Goal: Communication & Community: Answer question/provide support

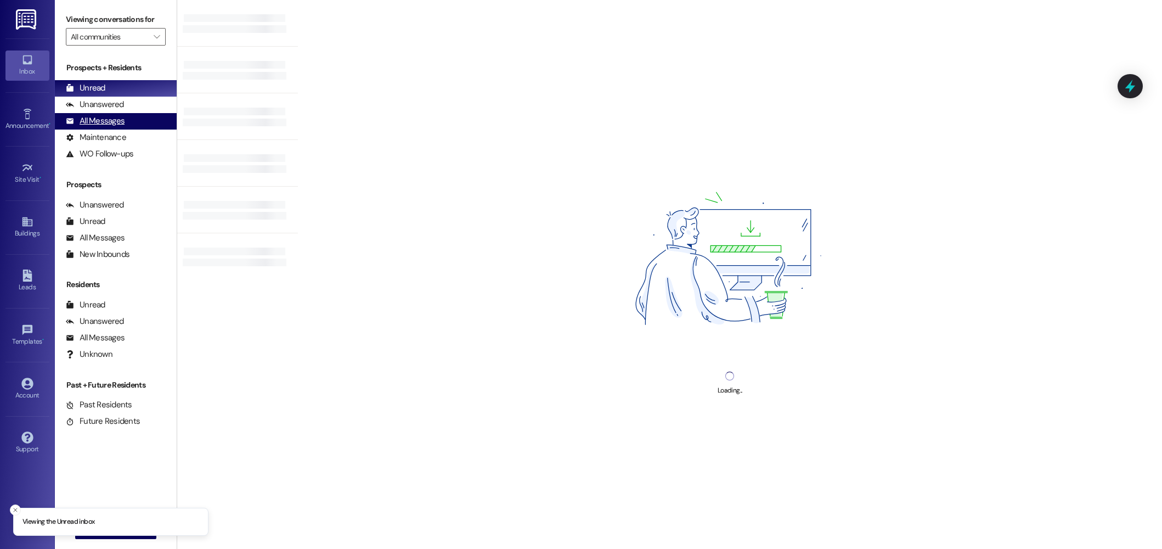
click at [137, 119] on div "All Messages (undefined)" at bounding box center [116, 121] width 122 height 16
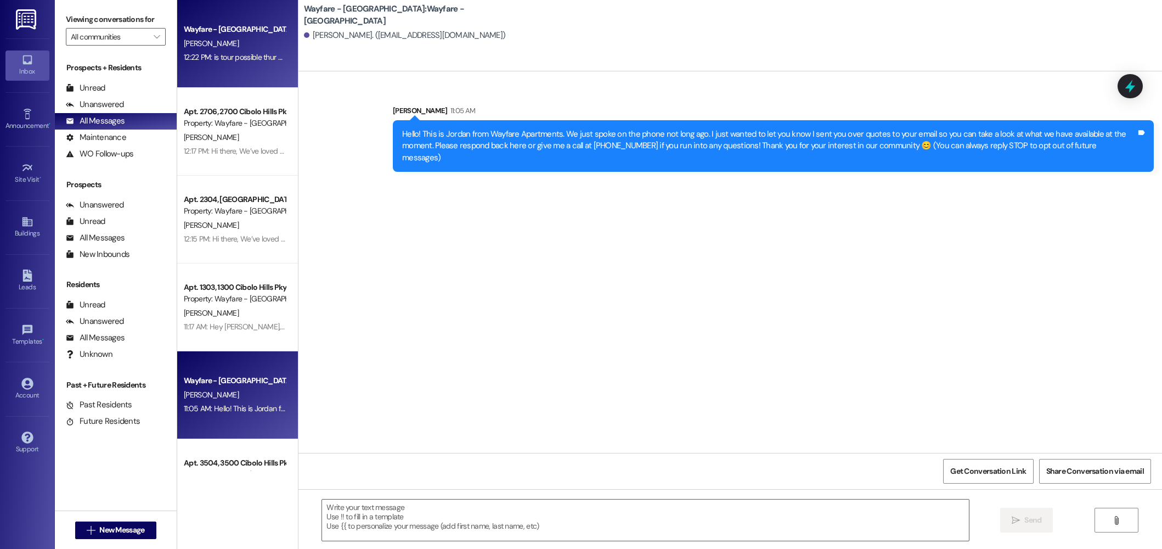
click at [244, 48] on div "[PERSON_NAME]" at bounding box center [235, 44] width 104 height 14
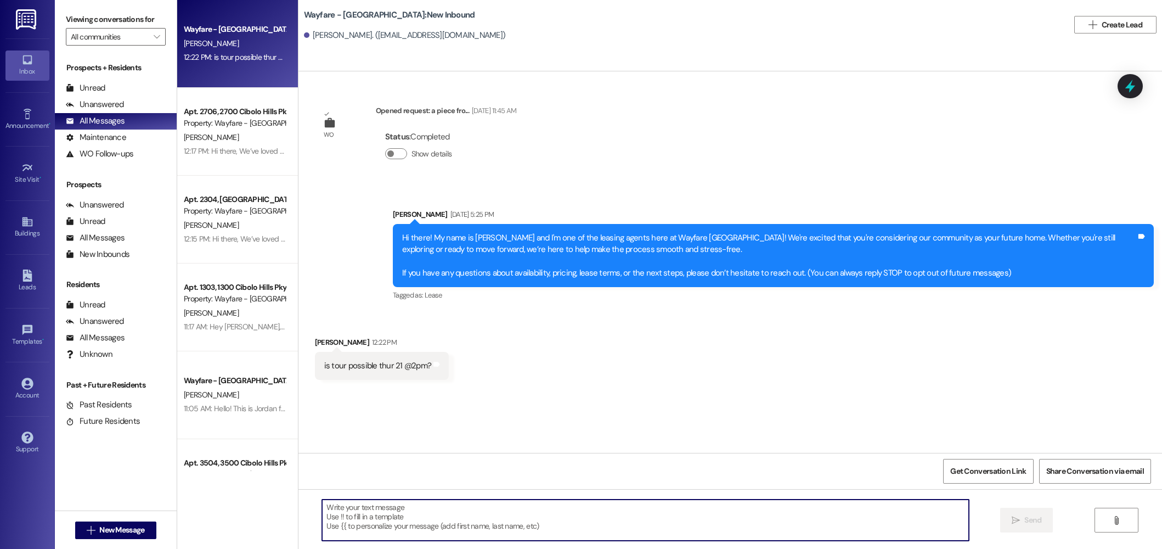
click at [398, 511] on textarea at bounding box center [645, 519] width 647 height 41
click at [344, 507] on textarea "Yes absolutley!!" at bounding box center [645, 519] width 647 height 41
type textarea "Yes absolutely!!"
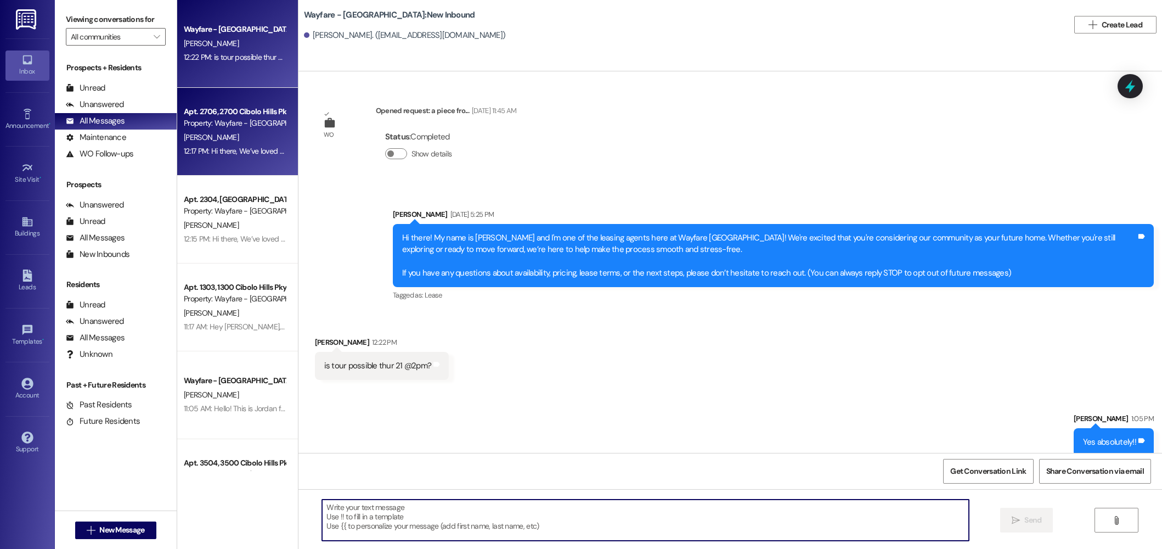
click at [245, 124] on div "Property: Wayfare - [GEOGRAPHIC_DATA]" at bounding box center [235, 123] width 102 height 12
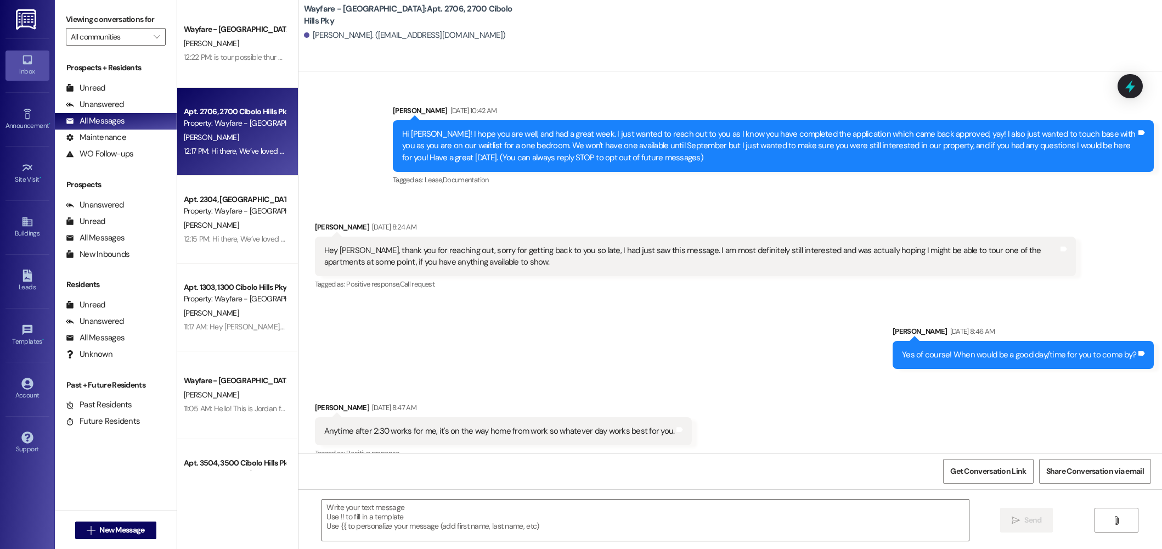
scroll to position [18139, 0]
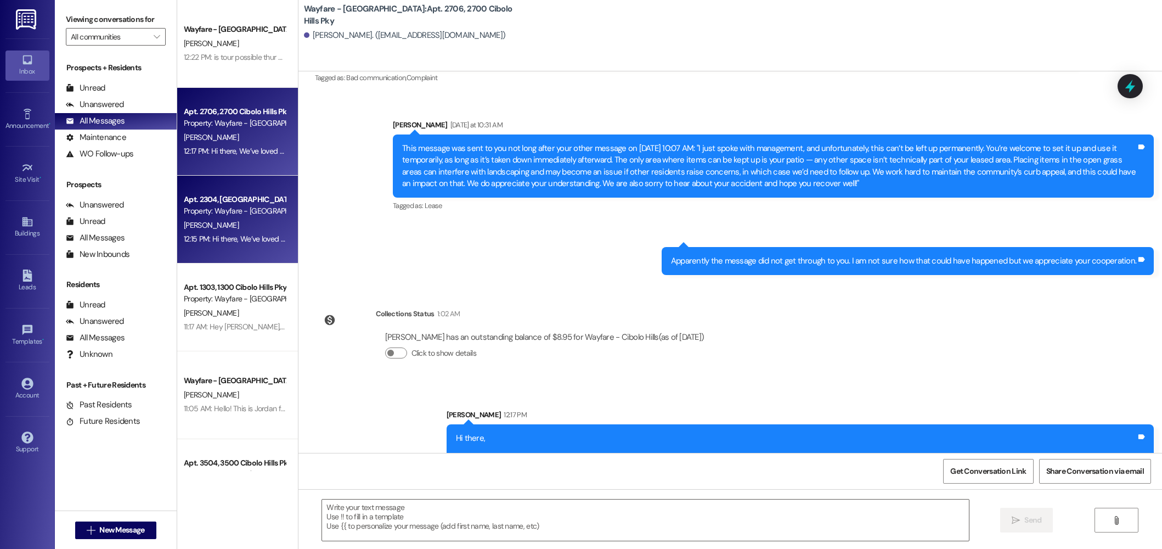
click at [240, 245] on div "12:15 PM: Hi there, We’ve loved having you as part of our community, and we’d b…" at bounding box center [235, 239] width 104 height 14
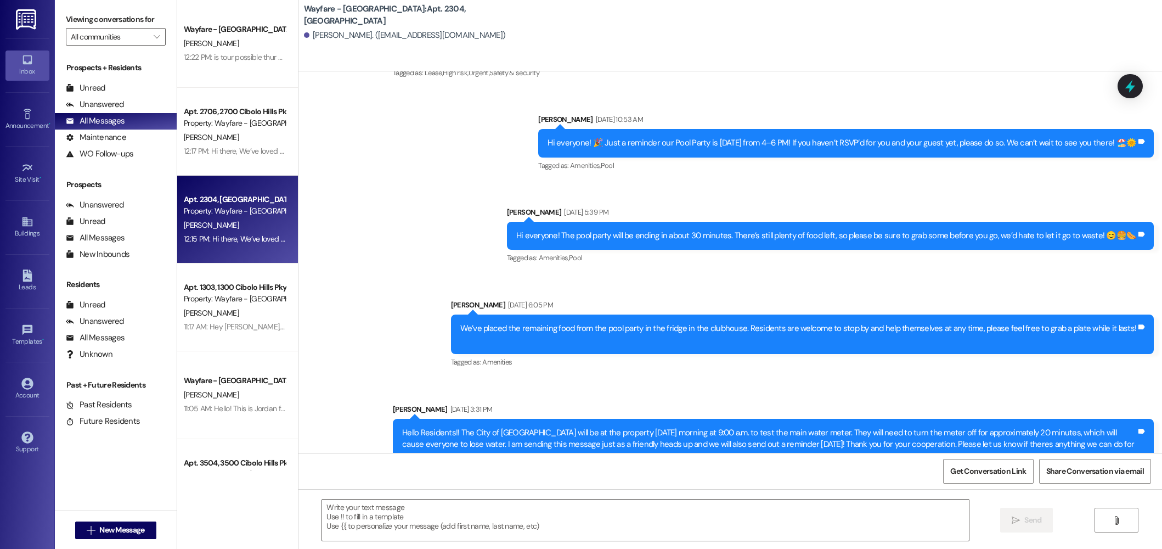
scroll to position [21619, 0]
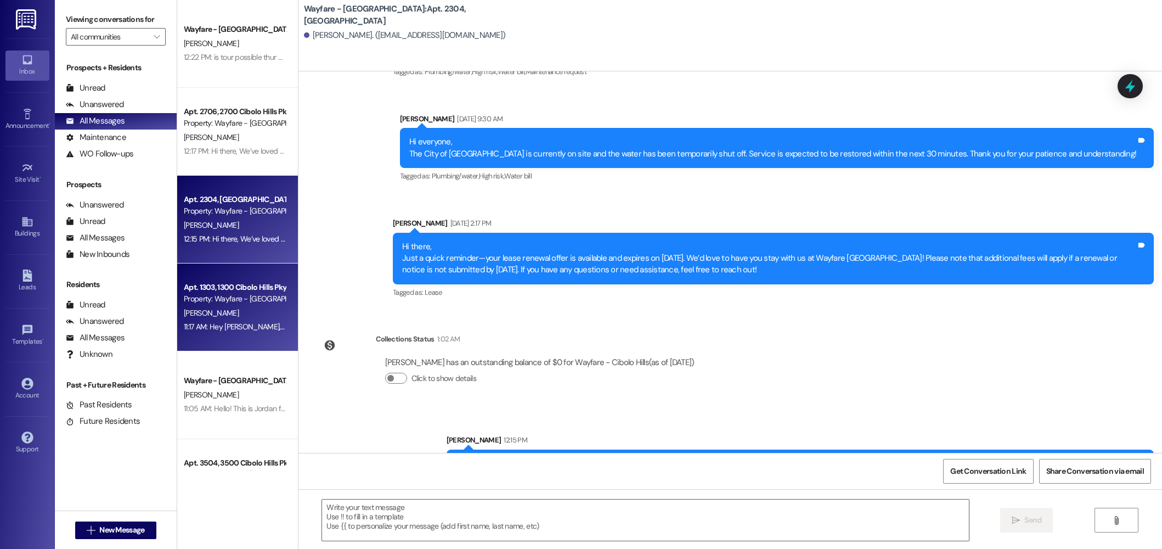
click at [221, 294] on div "Property: Wayfare - [GEOGRAPHIC_DATA]" at bounding box center [235, 299] width 102 height 12
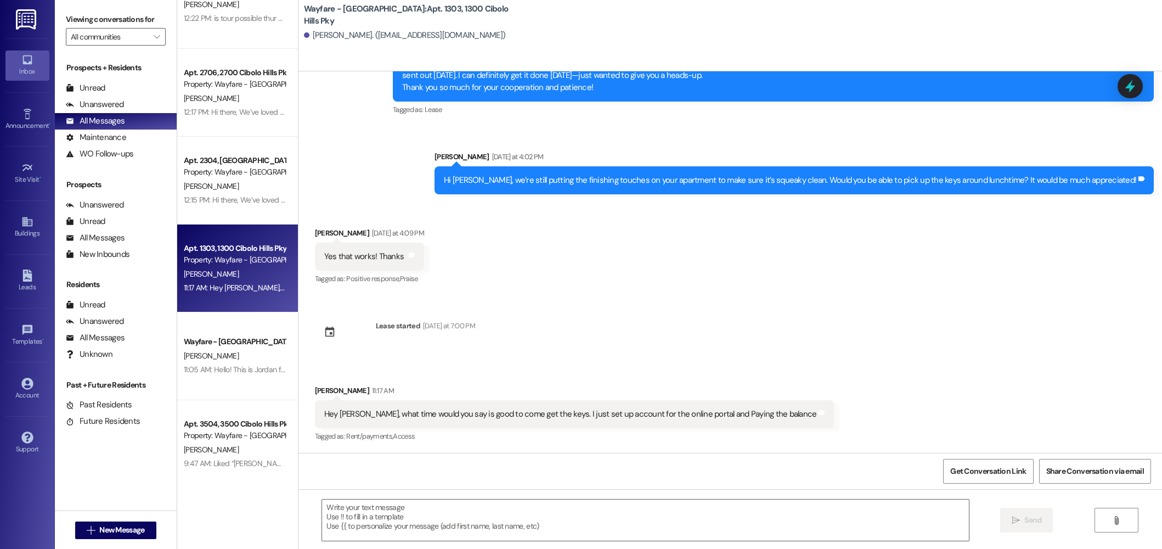
scroll to position [38, 0]
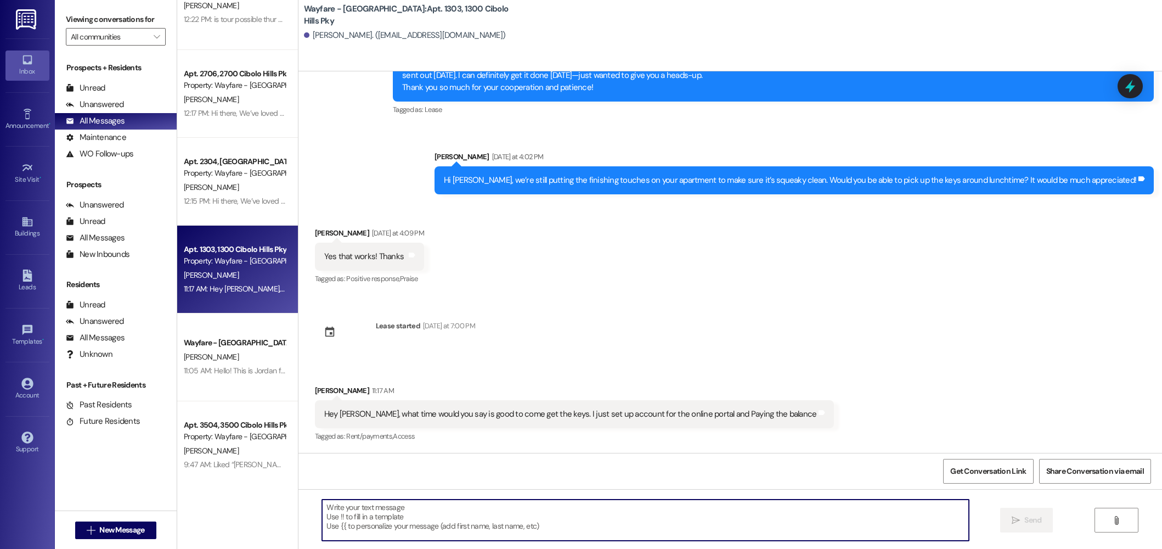
click at [441, 515] on textarea at bounding box center [645, 519] width 647 height 41
click at [354, 503] on textarea at bounding box center [645, 519] width 647 height 41
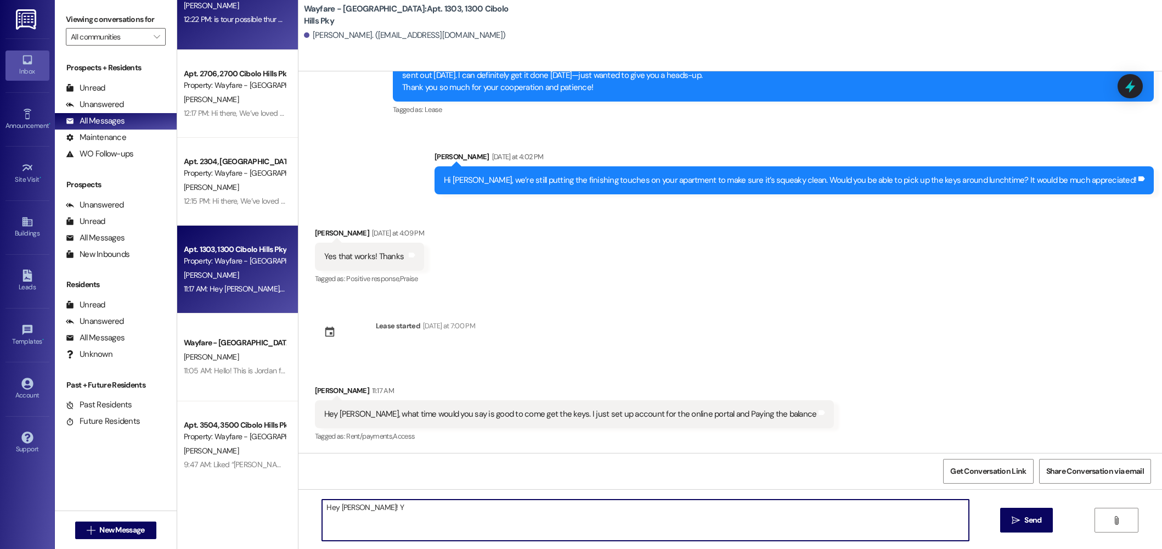
type textarea "Hey [PERSON_NAME]! Y"
click at [429, 526] on textarea "Hey [PERSON_NAME]! Y" at bounding box center [645, 519] width 647 height 41
type textarea "H"
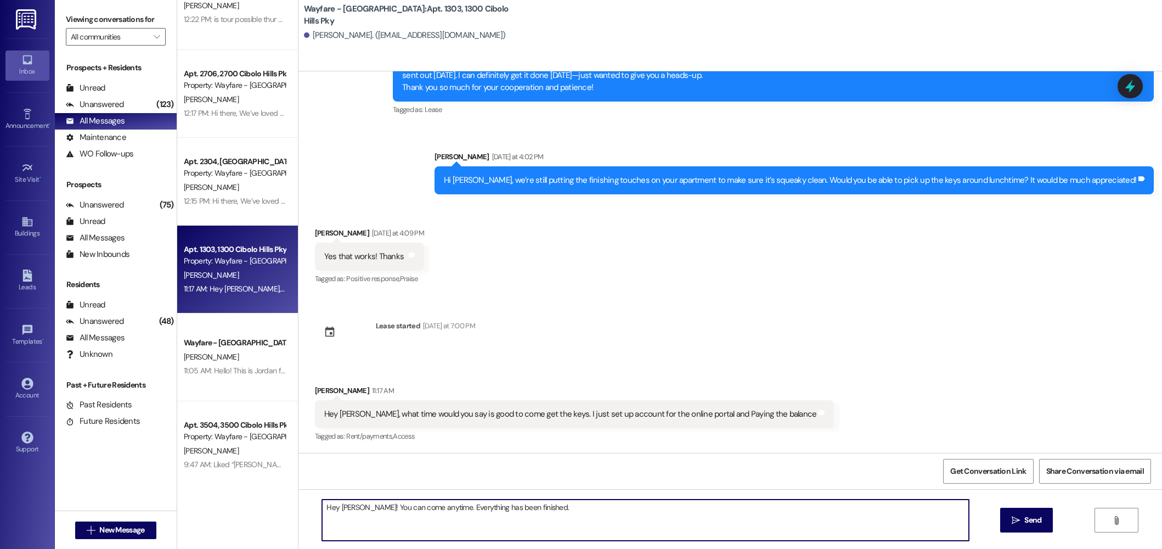
click at [547, 517] on textarea "Hey [PERSON_NAME]! You can come anytime. Everything has been finished." at bounding box center [645, 519] width 647 height 41
type textarea "Hey [PERSON_NAME]! You can come anytime. Everything has been finished."
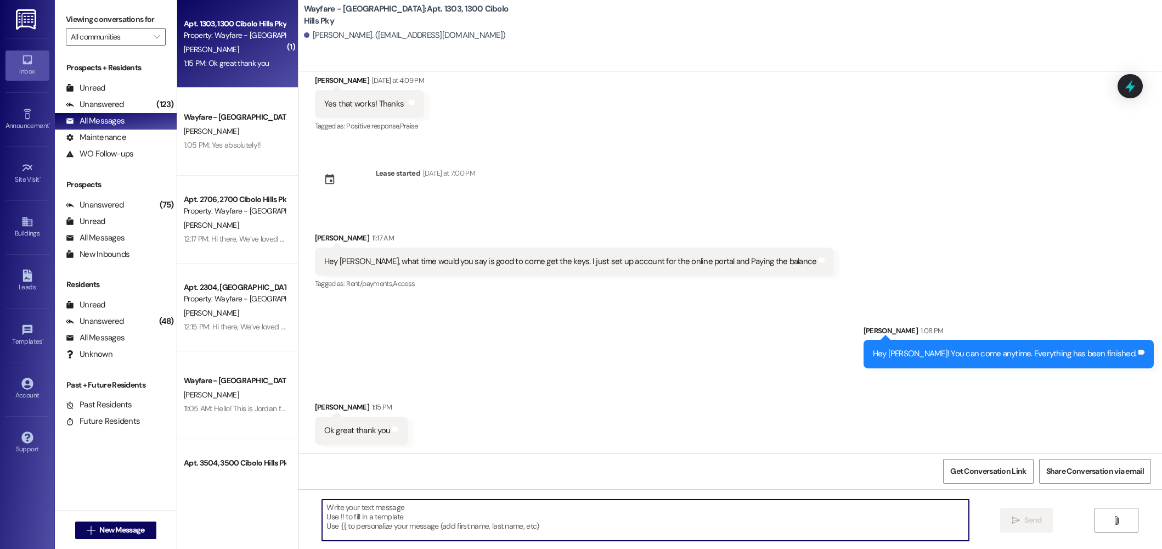
scroll to position [1951, 0]
